Goal: Check status

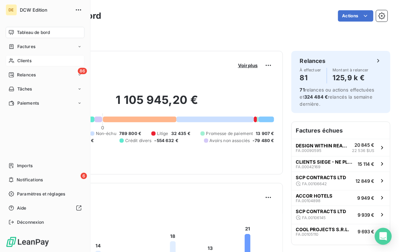
click at [22, 61] on span "Clients" at bounding box center [24, 61] width 14 height 6
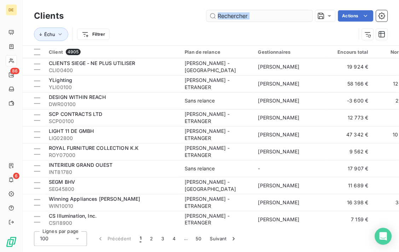
drag, startPoint x: 374, startPoint y: 124, endPoint x: 263, endPoint y: 17, distance: 153.7
click at [263, 17] on div "Actions" at bounding box center [229, 15] width 315 height 11
click at [263, 17] on input "text" at bounding box center [259, 15] width 106 height 11
paste input "RAU134"
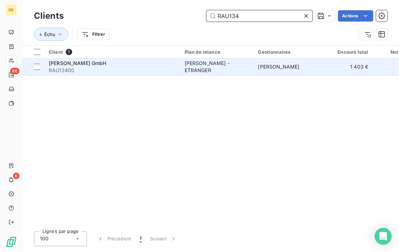
type input "RAU134"
click at [206, 69] on div "[PERSON_NAME] - ETRANGER" at bounding box center [216, 67] width 65 height 14
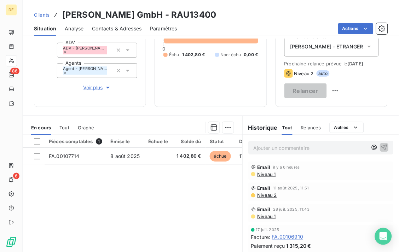
scroll to position [86, 0]
